Goal: Entertainment & Leisure: Consume media (video, audio)

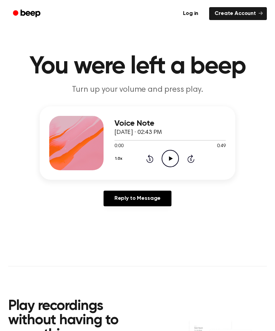
click at [169, 163] on icon "Play Audio" at bounding box center [170, 158] width 17 height 17
click at [149, 158] on icon at bounding box center [149, 159] width 7 height 8
click at [149, 157] on icon at bounding box center [149, 159] width 7 height 8
click at [150, 158] on icon "Rewind 5 seconds" at bounding box center [149, 158] width 7 height 9
click at [149, 160] on icon at bounding box center [150, 159] width 2 height 3
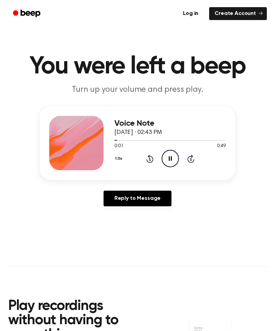
click at [149, 159] on icon at bounding box center [150, 159] width 2 height 3
click at [171, 153] on icon "Pause Audio" at bounding box center [170, 158] width 17 height 17
click at [168, 158] on icon "Play Audio" at bounding box center [170, 158] width 17 height 17
click at [174, 160] on icon "Pause Audio" at bounding box center [170, 158] width 17 height 17
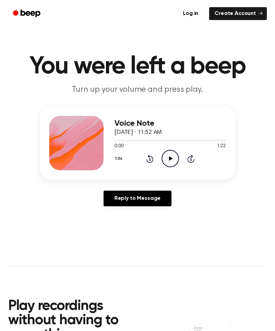
click at [173, 157] on icon "Play Audio" at bounding box center [170, 158] width 17 height 17
click at [171, 165] on icon "Pause Audio" at bounding box center [170, 158] width 17 height 17
click at [168, 159] on icon "Play Audio" at bounding box center [170, 158] width 17 height 17
click at [170, 157] on icon "Pause Audio" at bounding box center [170, 158] width 17 height 17
click at [165, 166] on icon "Play Audio" at bounding box center [170, 158] width 17 height 17
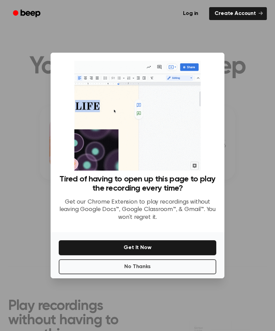
click at [164, 273] on button "No Thanks" at bounding box center [138, 266] width 158 height 15
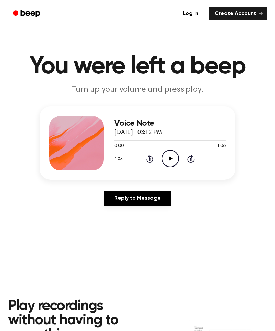
click at [171, 161] on icon "Play Audio" at bounding box center [170, 158] width 17 height 17
click at [172, 156] on icon "Pause Audio" at bounding box center [170, 158] width 17 height 17
